Goal: Book appointment/travel/reservation

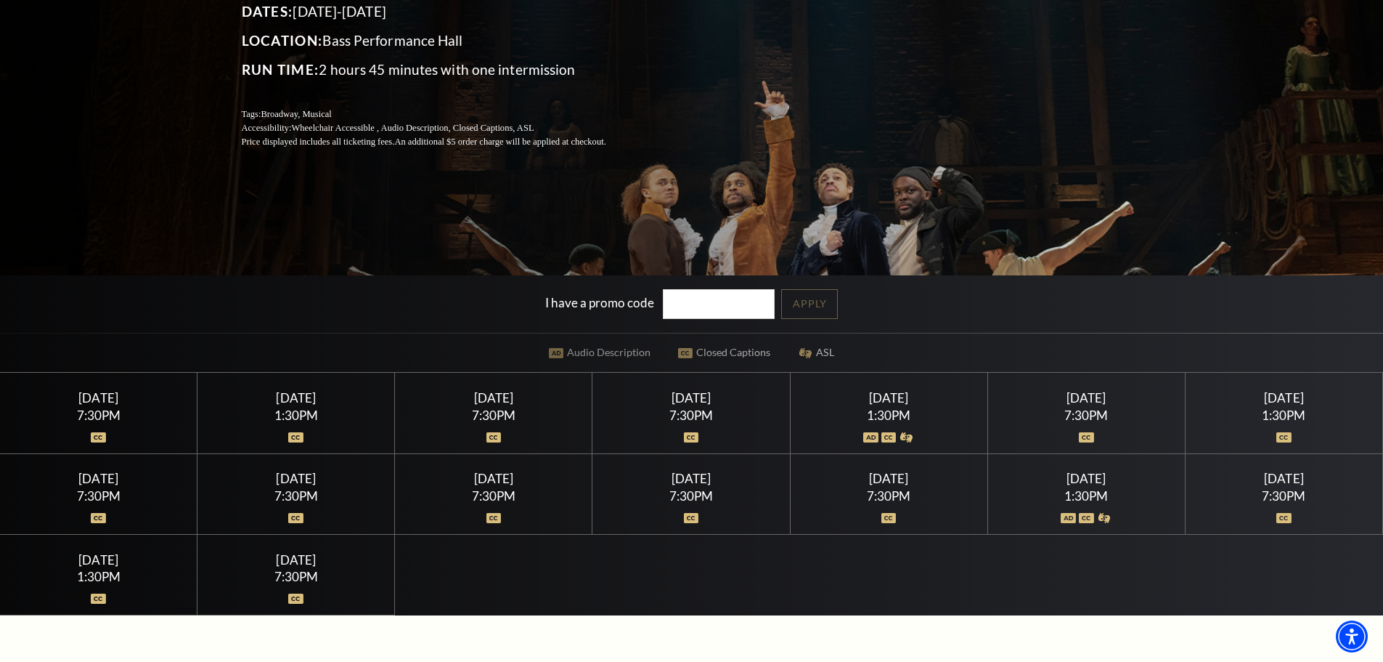
scroll to position [290, 0]
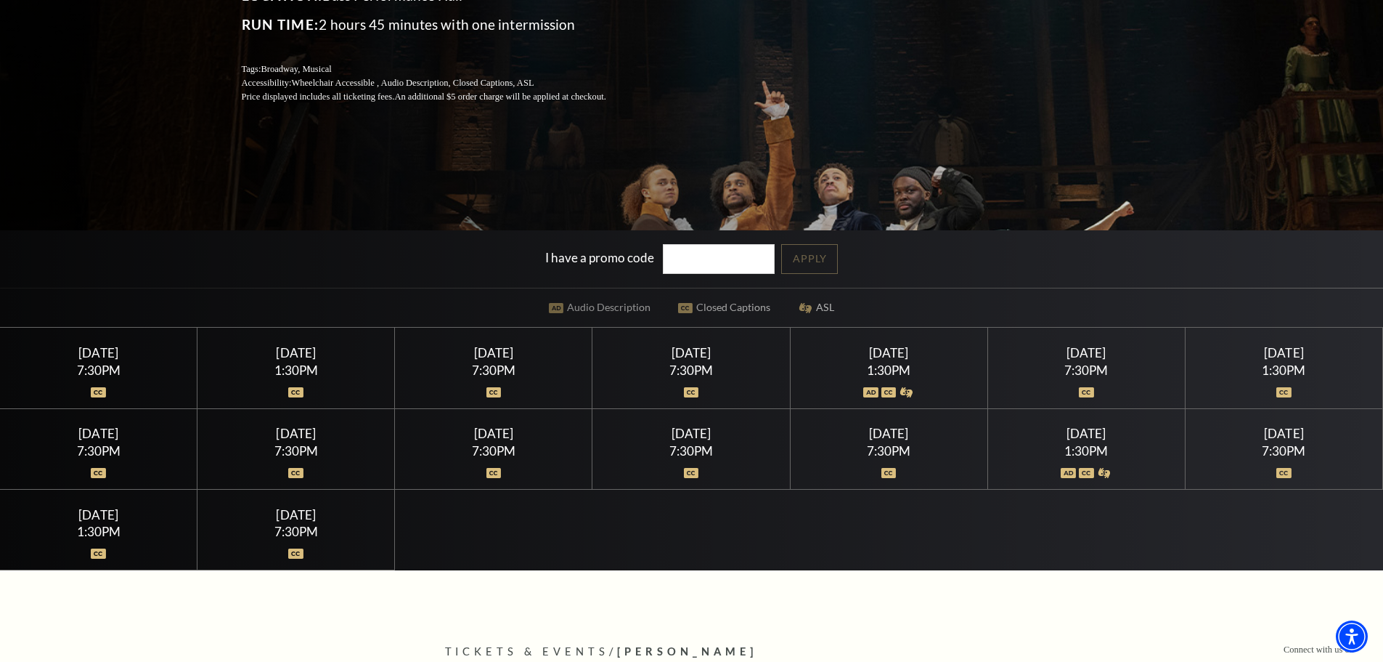
click at [294, 390] on img at bounding box center [295, 392] width 15 height 10
click at [294, 365] on div "1:30PM" at bounding box center [296, 370] width 163 height 12
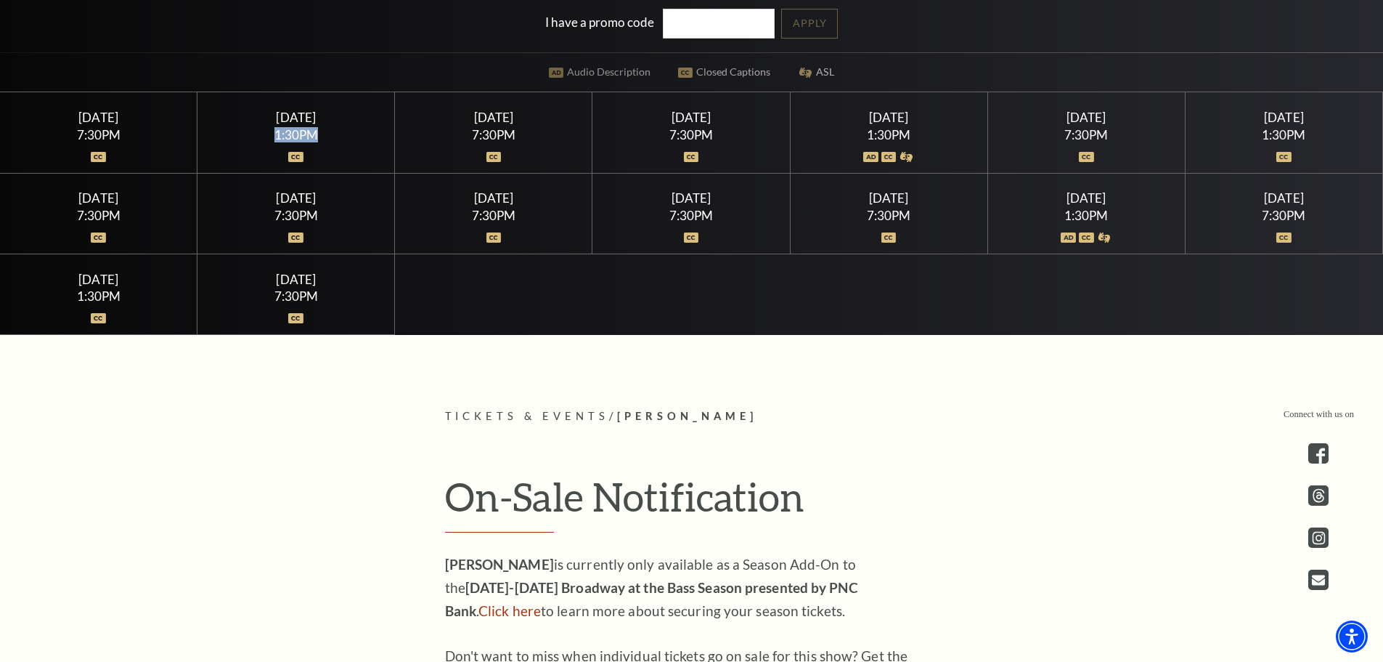
scroll to position [581, 0]
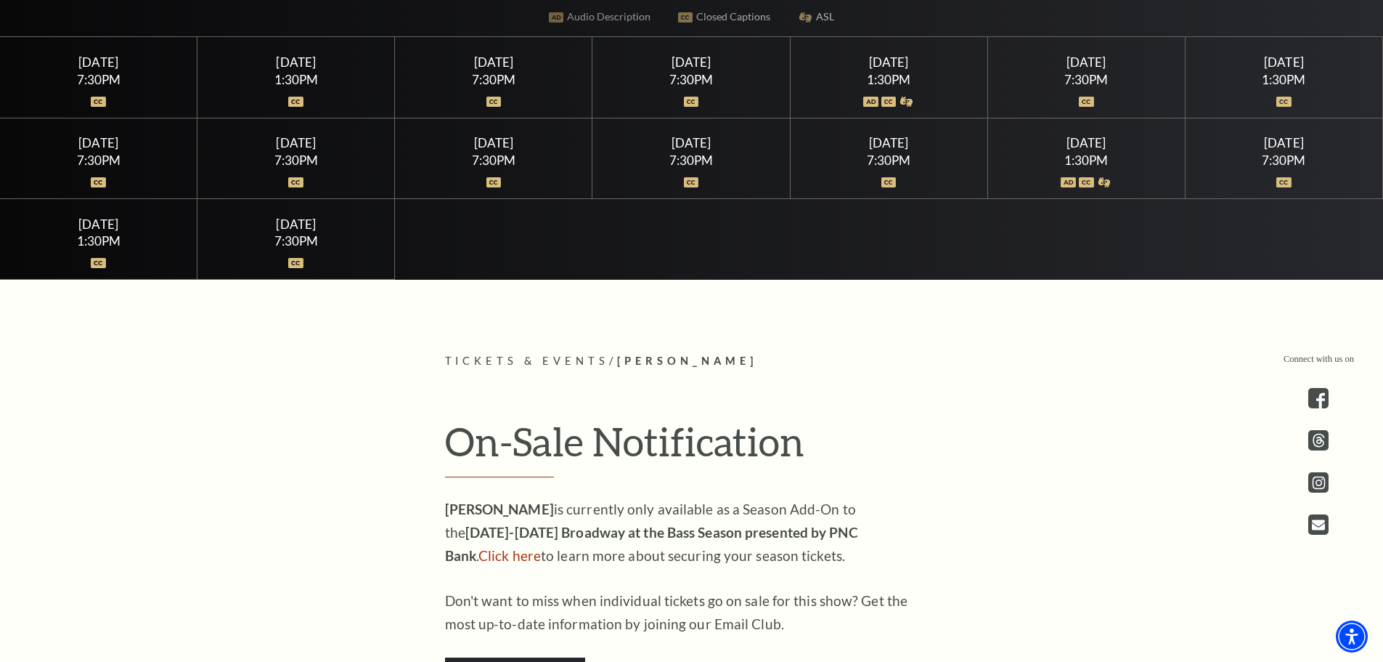
click at [885, 86] on div "1:30PM" at bounding box center [889, 79] width 163 height 12
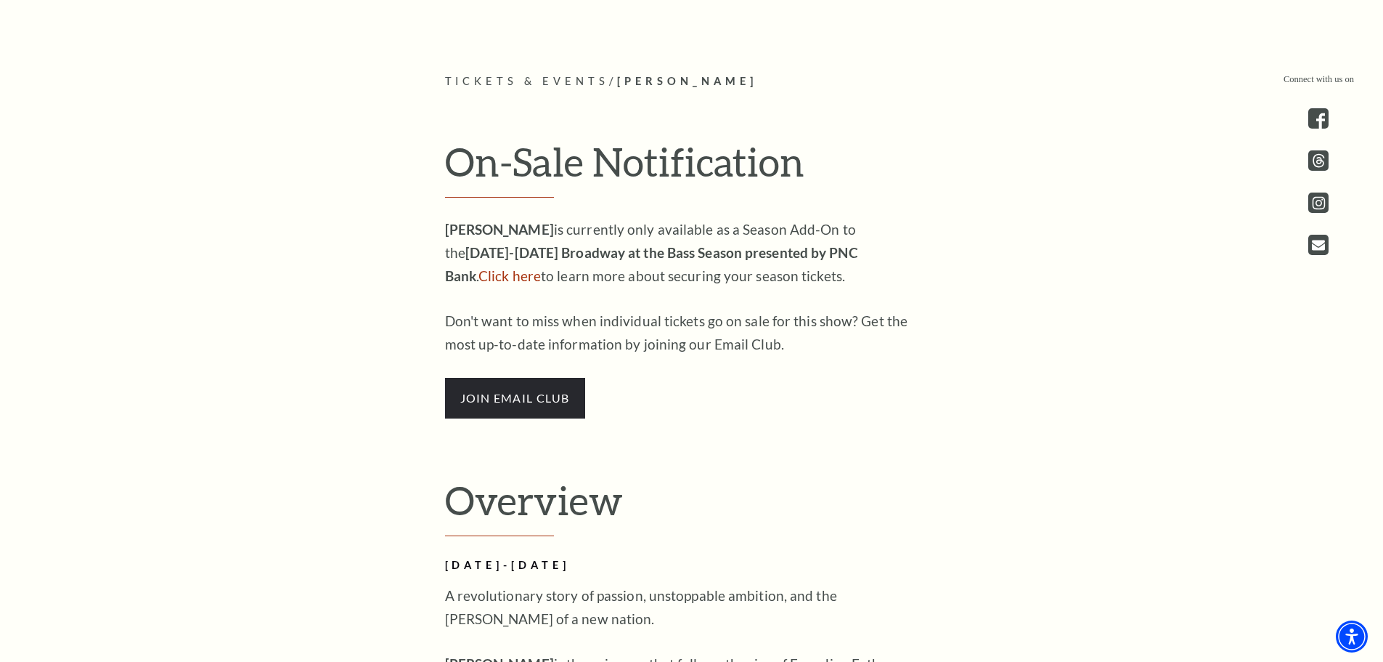
scroll to position [871, 0]
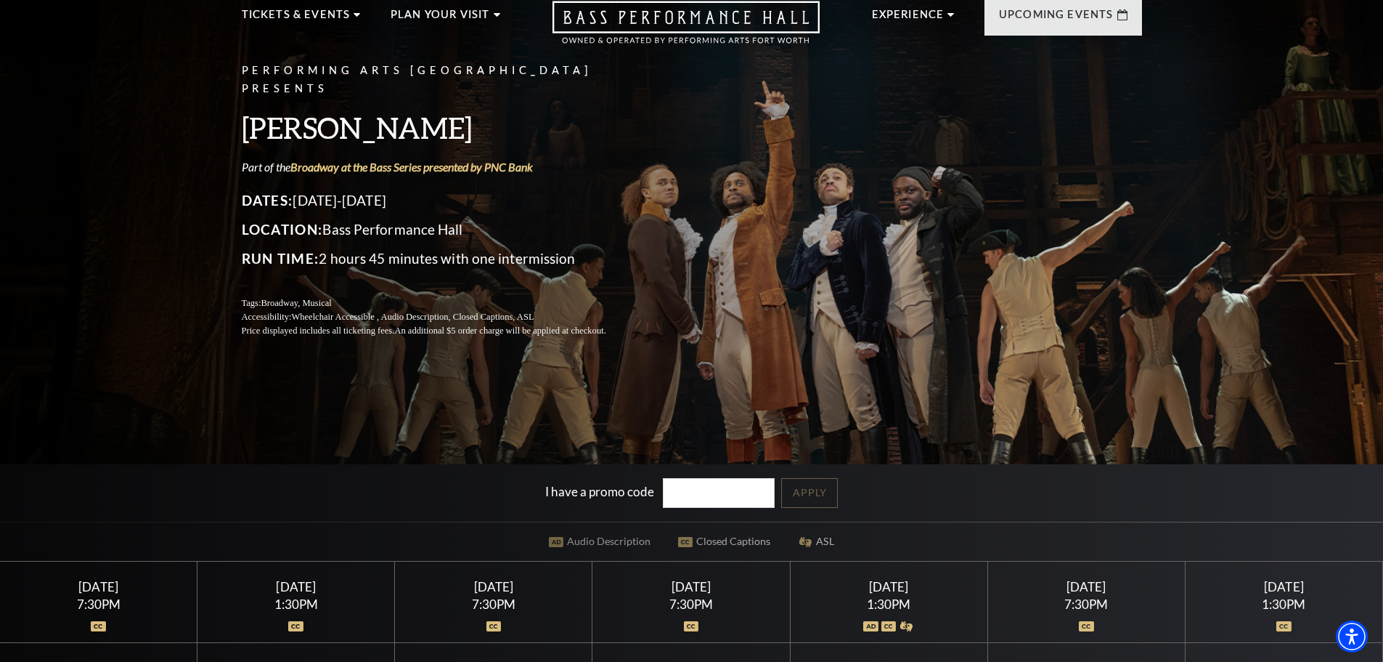
scroll to position [0, 0]
